Goal: Download file/media: Obtain a digital file from the website

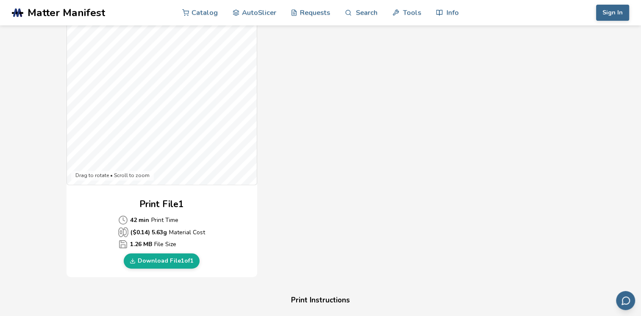
scroll to position [254, 0]
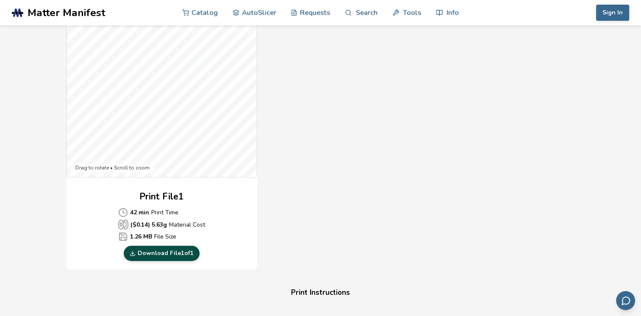
click at [161, 252] on link "Download File 1 of 1" at bounding box center [162, 253] width 76 height 15
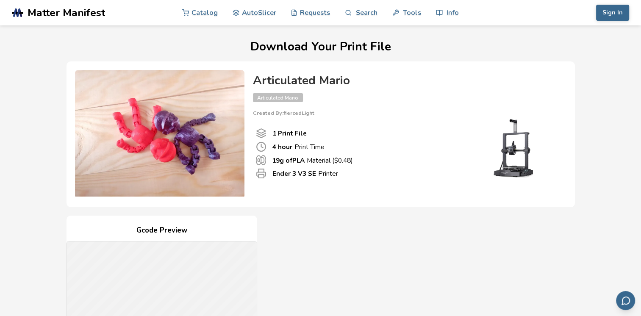
drag, startPoint x: 237, startPoint y: 244, endPoint x: 232, endPoint y: 245, distance: 5.2
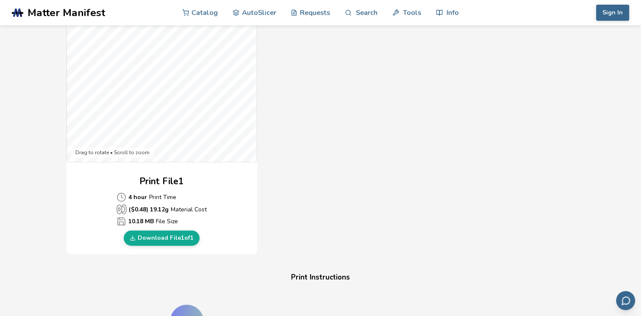
scroll to position [271, 0]
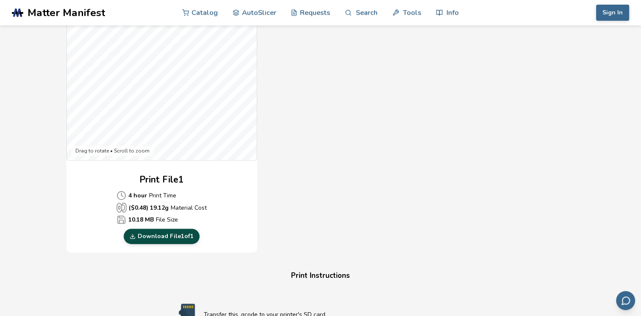
click at [183, 233] on link "Download File 1 of 1" at bounding box center [162, 236] width 76 height 15
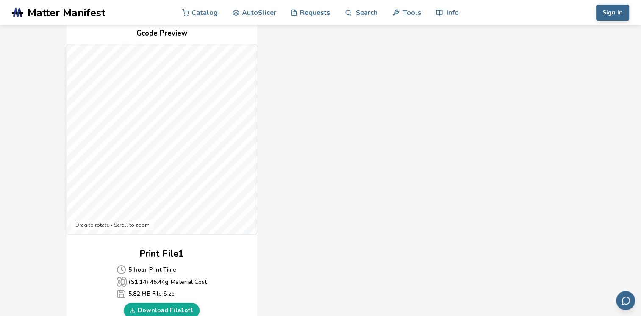
scroll to position [203, 0]
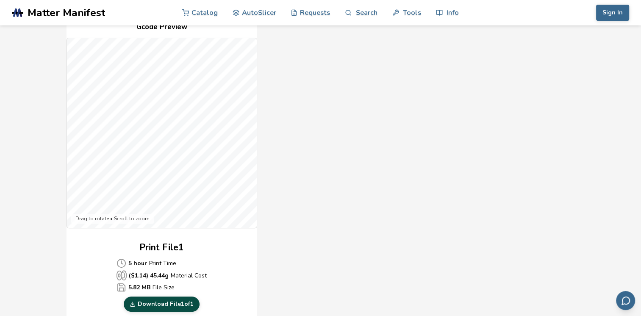
click at [174, 305] on link "Download File 1 of 1" at bounding box center [162, 304] width 76 height 15
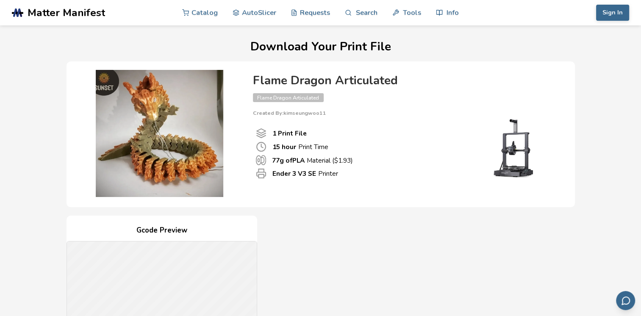
drag, startPoint x: 405, startPoint y: 256, endPoint x: 406, endPoint y: 248, distance: 8.1
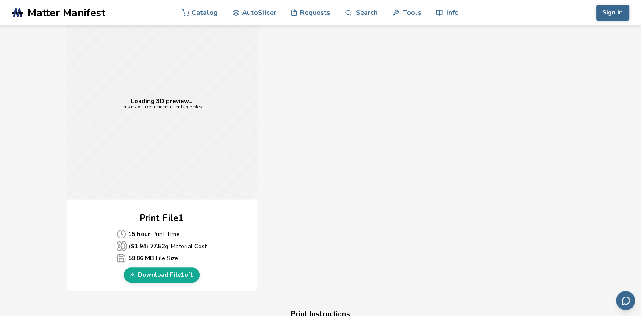
scroll to position [254, 0]
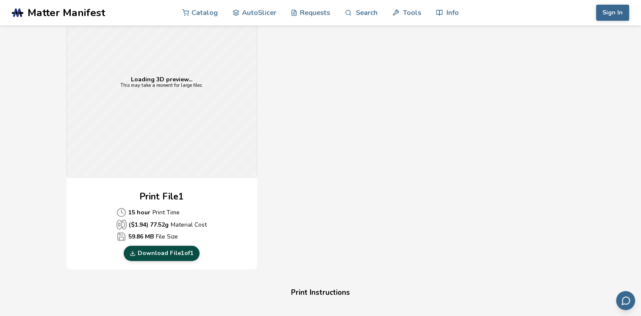
click at [175, 255] on link "Download File 1 of 1" at bounding box center [162, 253] width 76 height 15
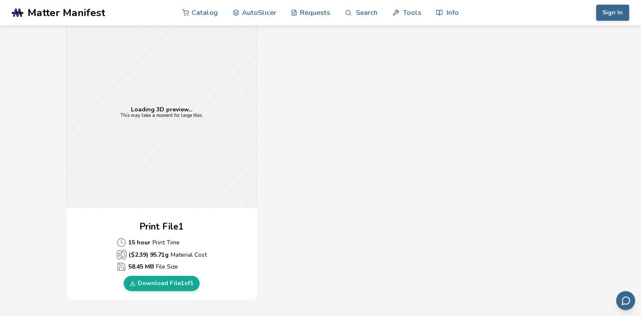
scroll to position [254, 0]
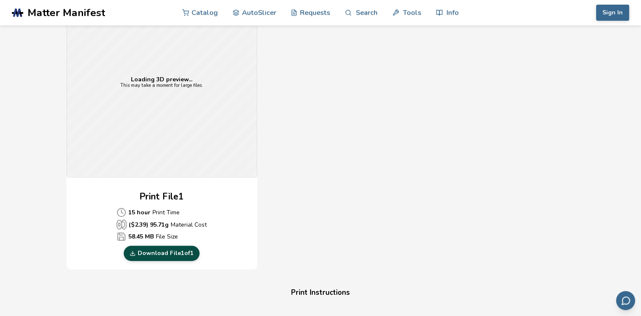
click at [163, 250] on link "Download File 1 of 1" at bounding box center [162, 253] width 76 height 15
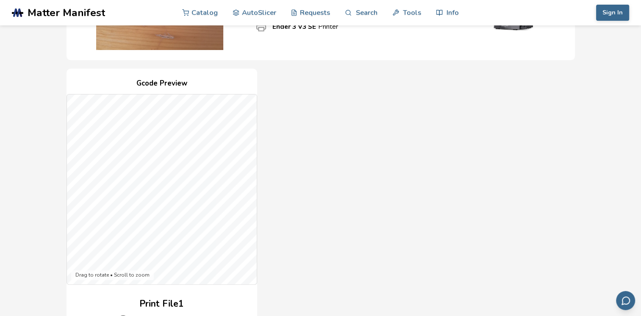
scroll to position [305, 0]
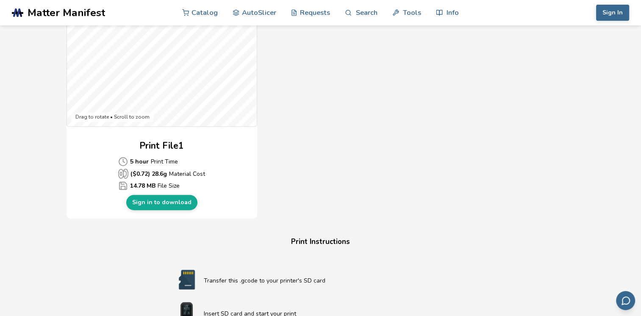
click at [316, 276] on p "Transfer this .gcode to your printer's SD card" at bounding box center [338, 280] width 268 height 9
click at [172, 204] on link "Sign in to download" at bounding box center [161, 202] width 71 height 15
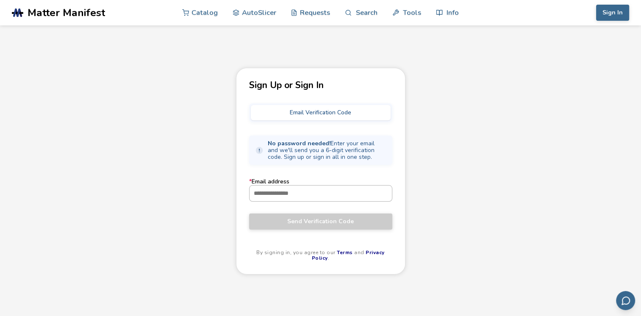
click at [309, 190] on input "* Email address" at bounding box center [321, 193] width 142 height 15
click at [331, 201] on form "* Email address Send Verification Code" at bounding box center [320, 203] width 143 height 51
click at [293, 192] on input "* Email address" at bounding box center [321, 193] width 142 height 15
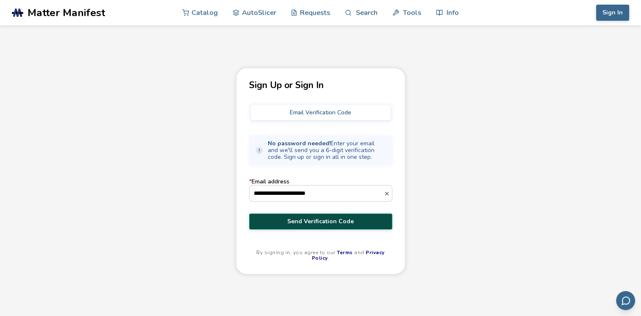
type input "**********"
click at [331, 215] on button "Send Verification Code" at bounding box center [320, 222] width 143 height 16
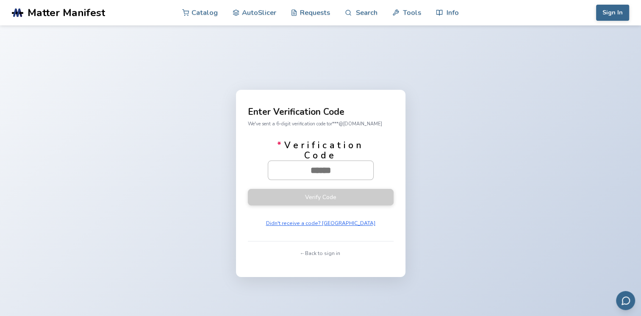
click at [295, 164] on input "* Verification Code" at bounding box center [320, 170] width 105 height 19
click at [312, 221] on button "Didn't receive a code? [GEOGRAPHIC_DATA]" at bounding box center [320, 223] width 115 height 12
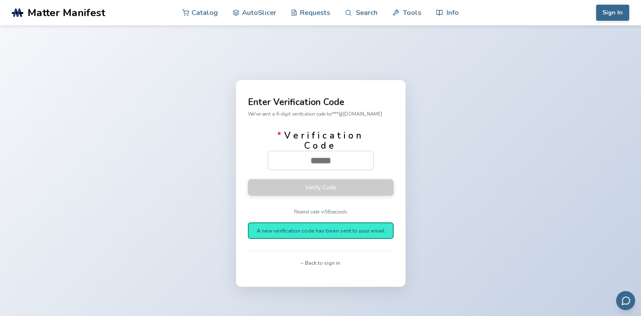
drag, startPoint x: 280, startPoint y: 225, endPoint x: 314, endPoint y: 259, distance: 48.8
click at [314, 259] on div "Enter Verification Code We've sent a 6-digit verification code to r***@[DOMAIN_…" at bounding box center [321, 183] width 170 height 207
click at [314, 260] on button "← Back to sign in" at bounding box center [320, 263] width 45 height 12
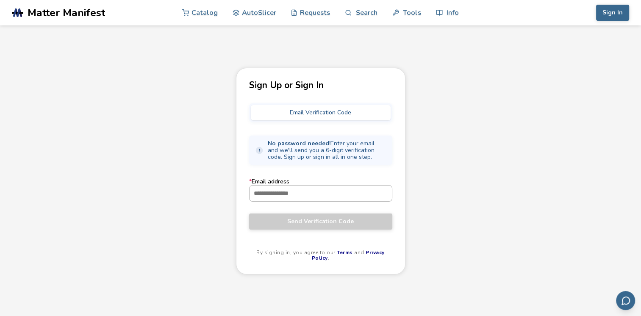
click at [292, 194] on input "* Email address" at bounding box center [321, 193] width 142 height 15
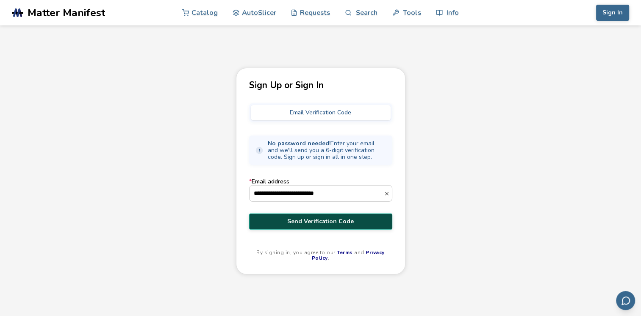
type input "**********"
click at [319, 219] on span "Send Verification Code" at bounding box center [321, 221] width 131 height 7
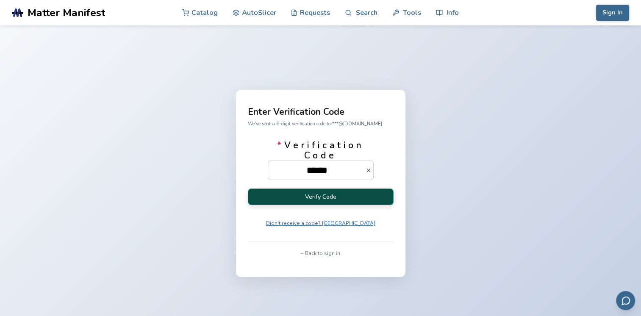
type input "******"
click at [338, 191] on button "Verify Code" at bounding box center [321, 197] width 146 height 17
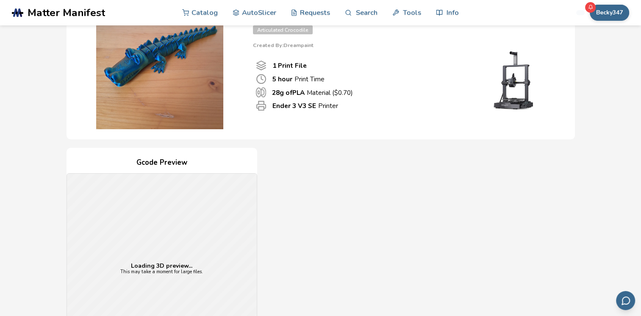
scroll to position [83, 0]
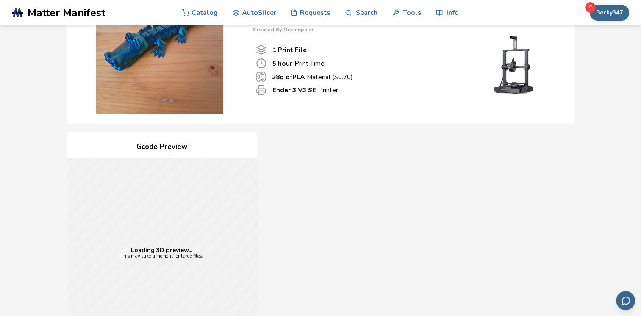
click at [414, 220] on div "Gcode Preview Loading 3D preview... This may take a moment for large files. Pri…" at bounding box center [321, 286] width 509 height 309
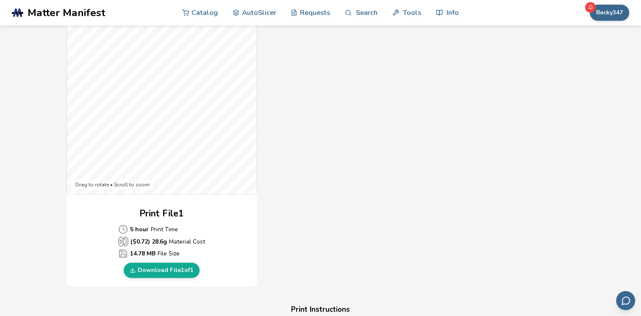
scroll to position [271, 0]
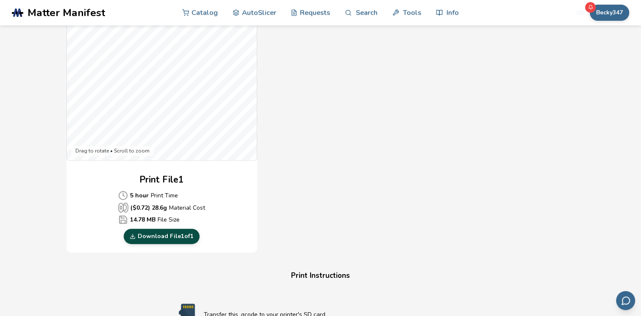
click at [168, 236] on link "Download File 1 of 1" at bounding box center [162, 236] width 76 height 15
